Goal: Use online tool/utility: Use online tool/utility

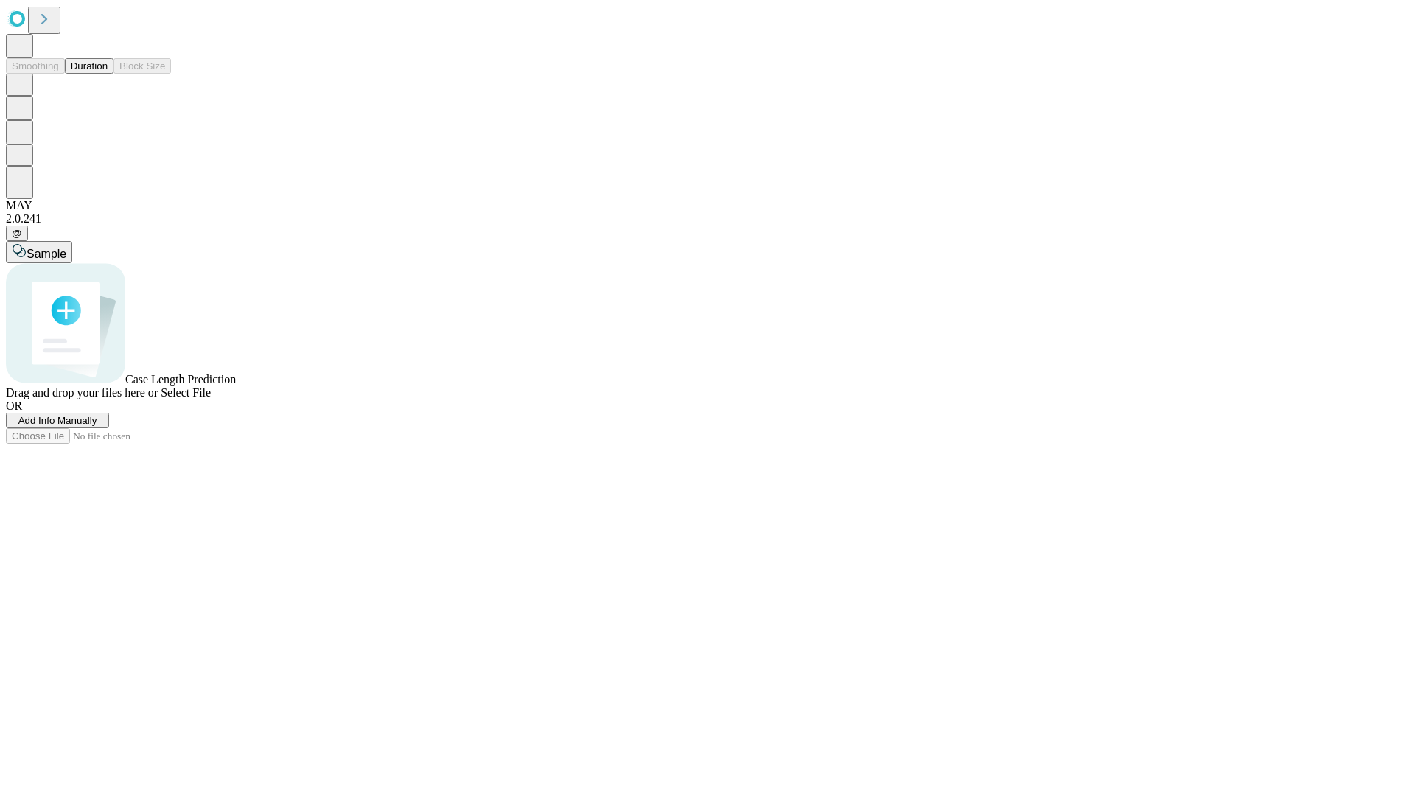
click at [108, 74] on button "Duration" at bounding box center [89, 65] width 49 height 15
click at [66, 248] on span "Sample" at bounding box center [47, 254] width 40 height 13
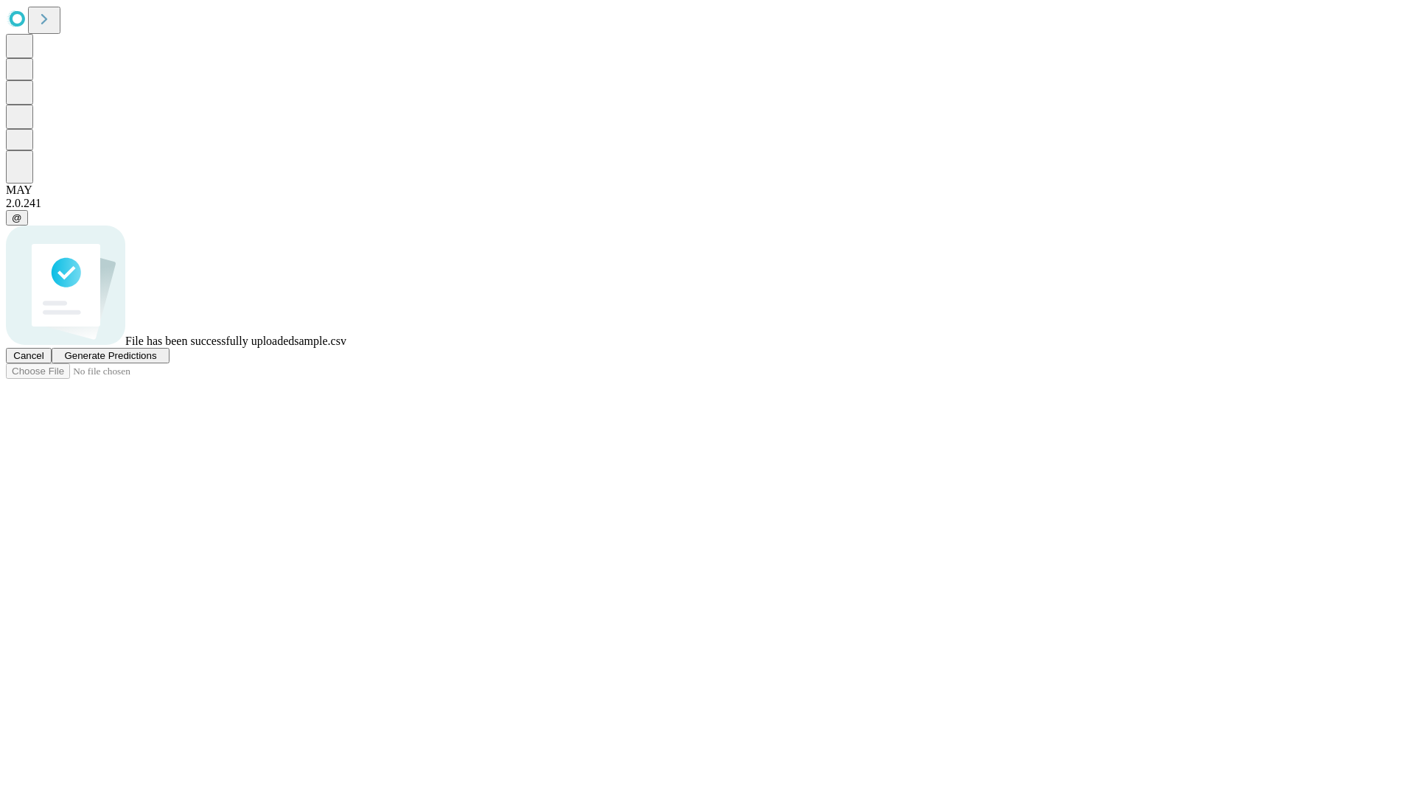
click at [156, 361] on span "Generate Predictions" at bounding box center [110, 355] width 92 height 11
